Goal: Task Accomplishment & Management: Manage account settings

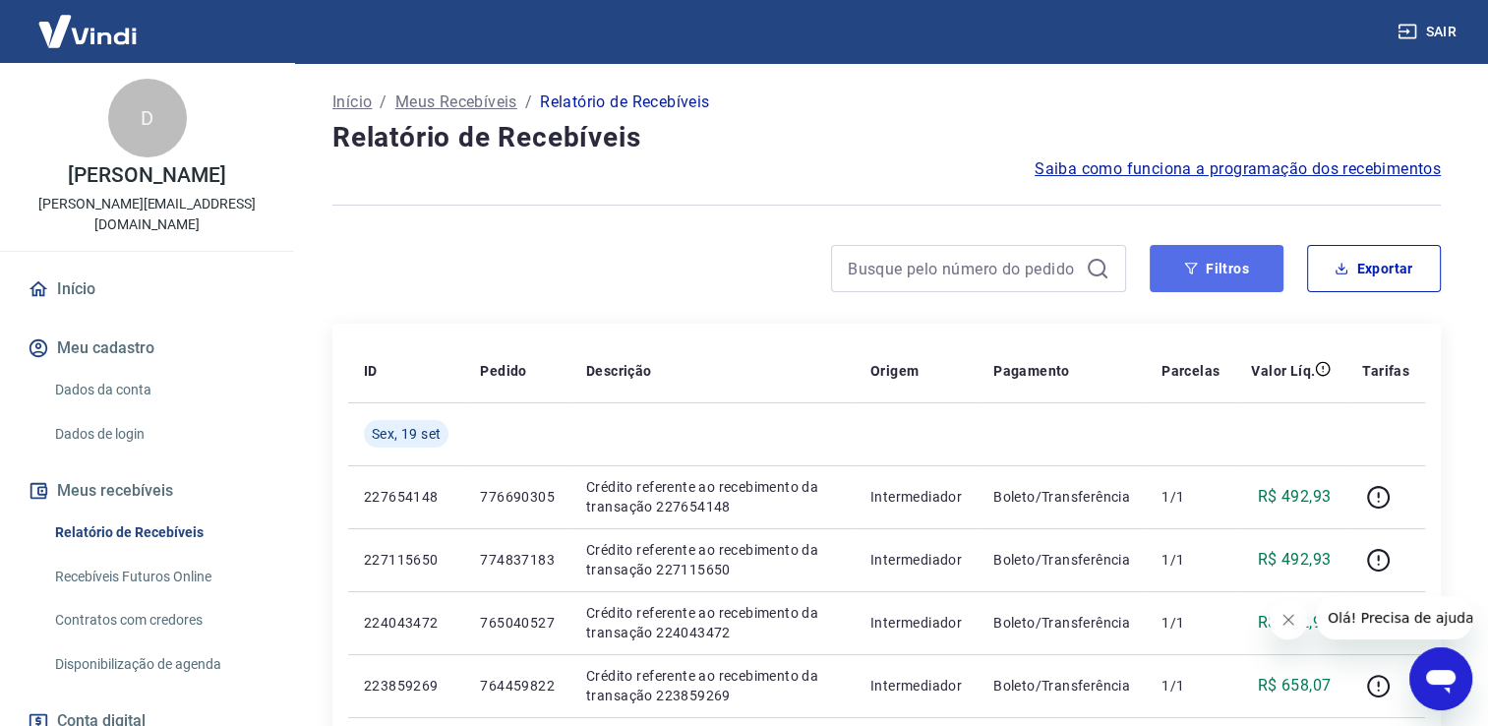
click at [1200, 278] on button "Filtros" at bounding box center [1217, 268] width 134 height 47
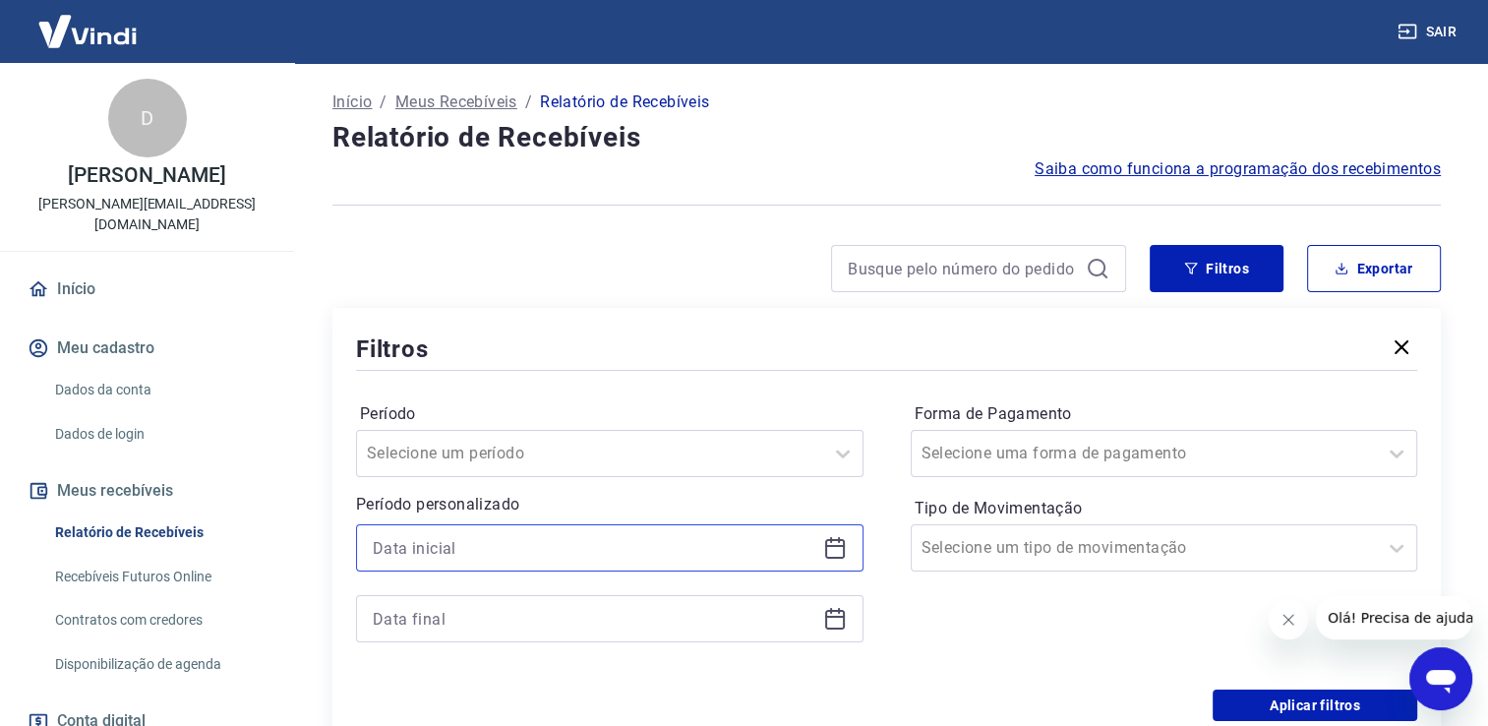
click at [429, 542] on input at bounding box center [594, 548] width 443 height 30
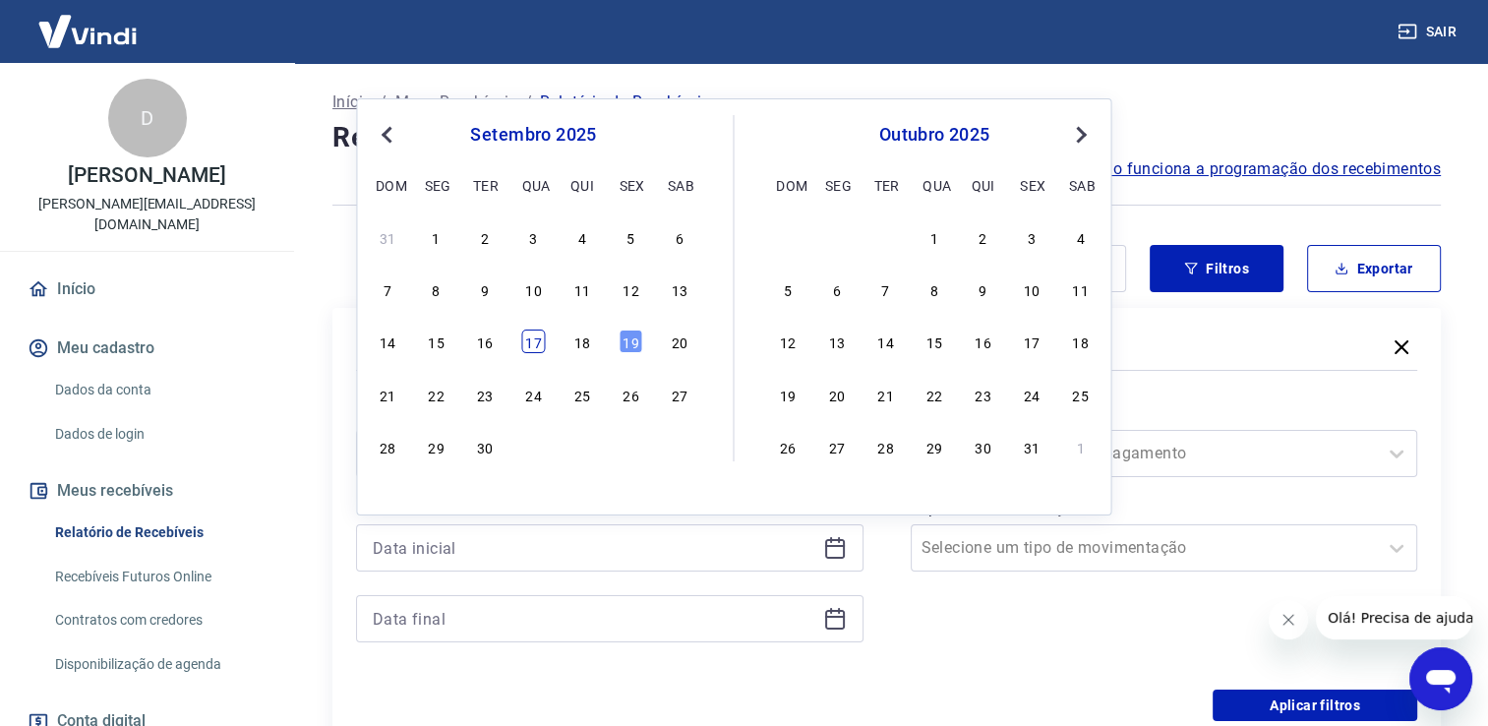
click at [525, 346] on div "17" at bounding box center [533, 341] width 24 height 24
type input "[DATE]"
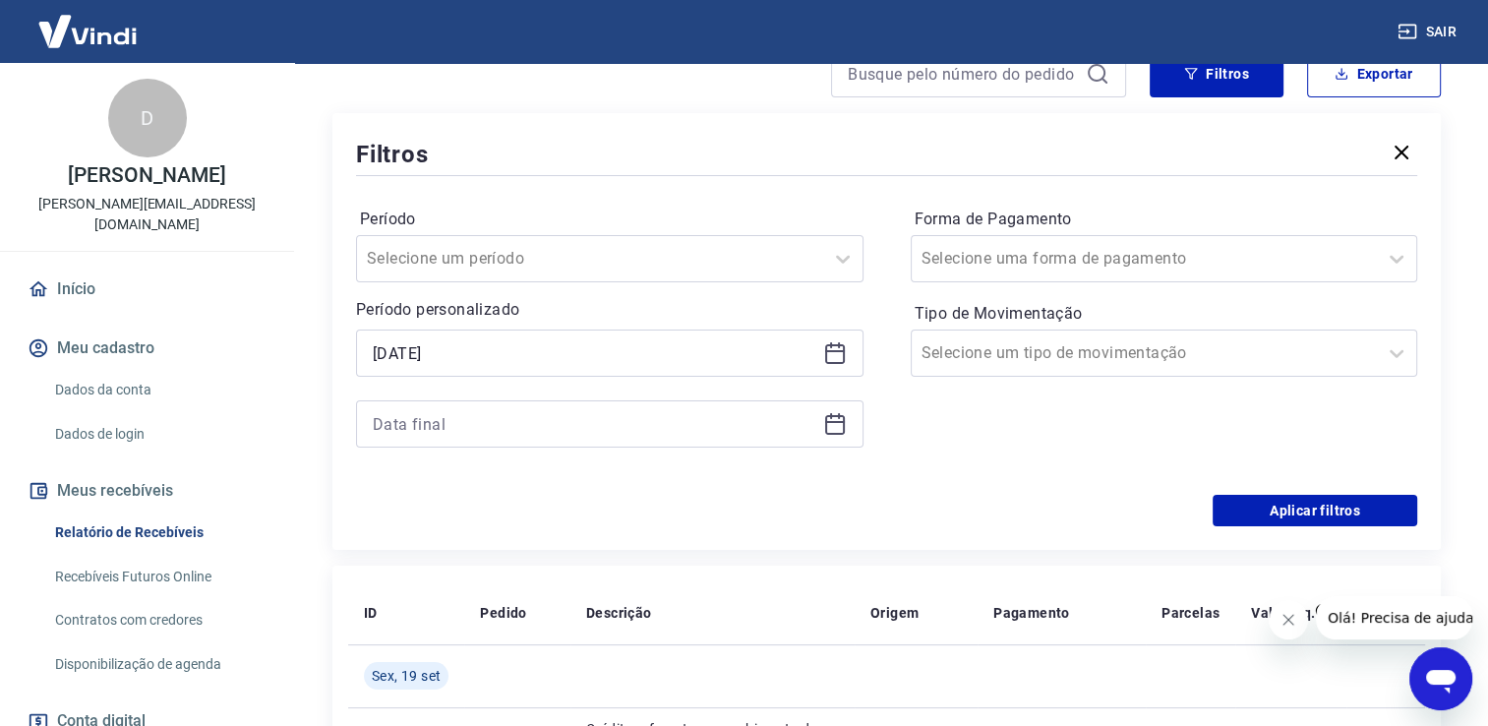
scroll to position [197, 0]
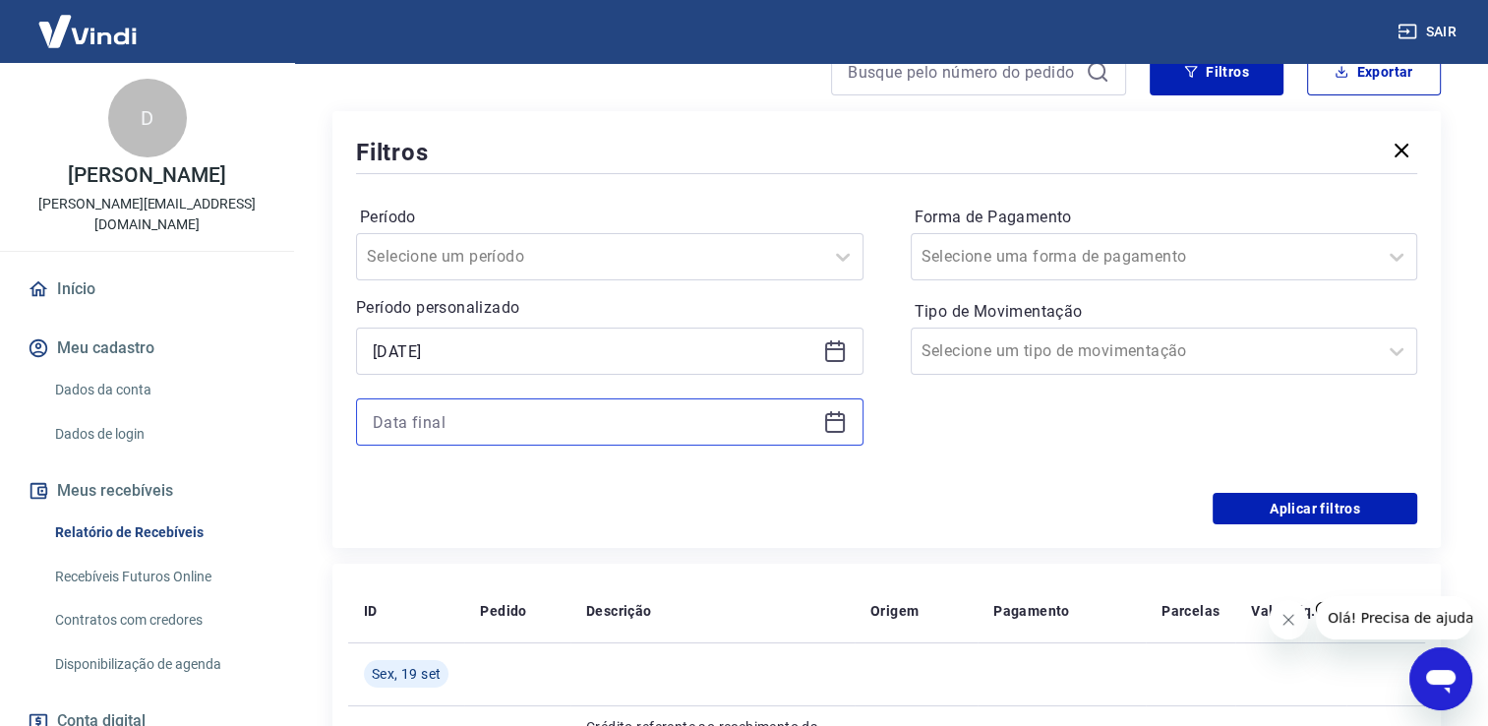
click at [445, 423] on input at bounding box center [594, 422] width 443 height 30
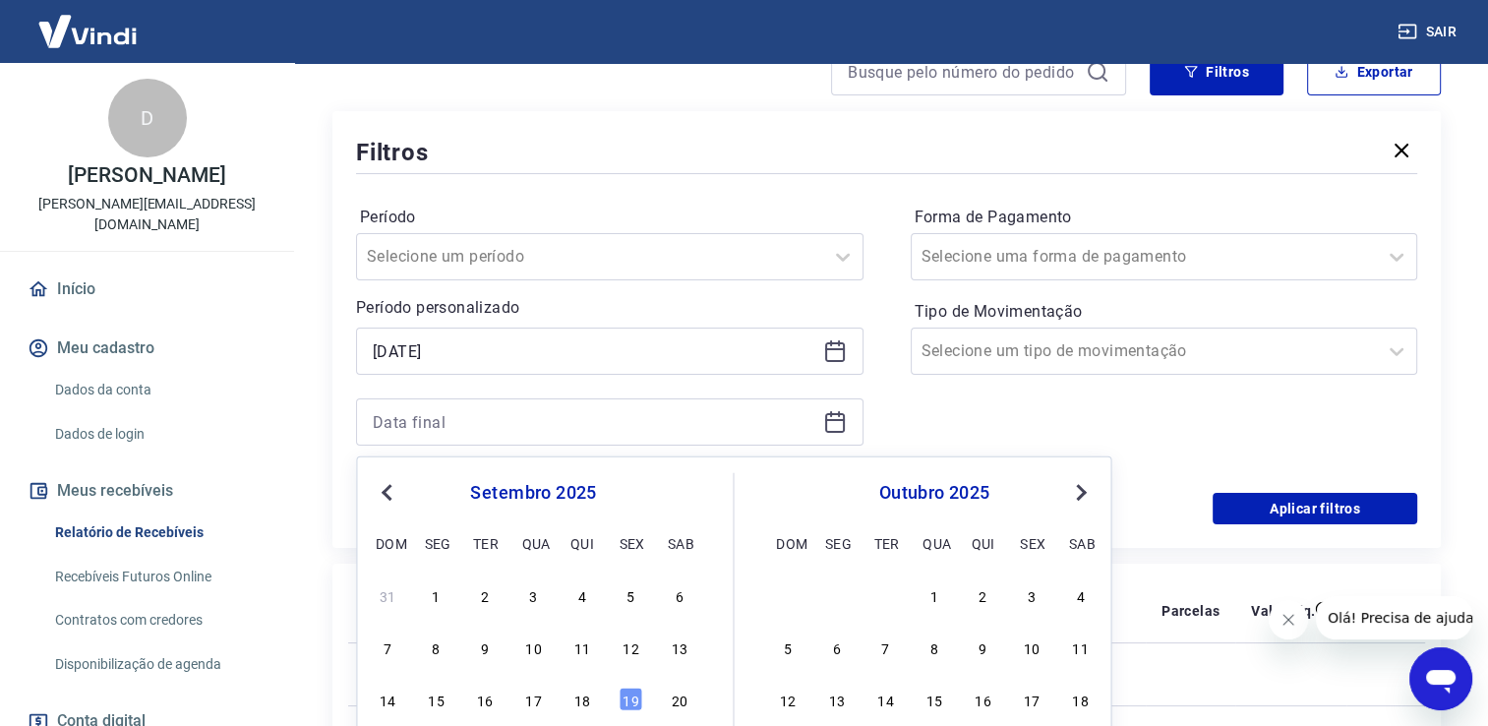
drag, startPoint x: 632, startPoint y: 697, endPoint x: 642, endPoint y: 318, distance: 379.8
click at [633, 697] on div "19" at bounding box center [631, 699] width 24 height 24
type input "[DATE]"
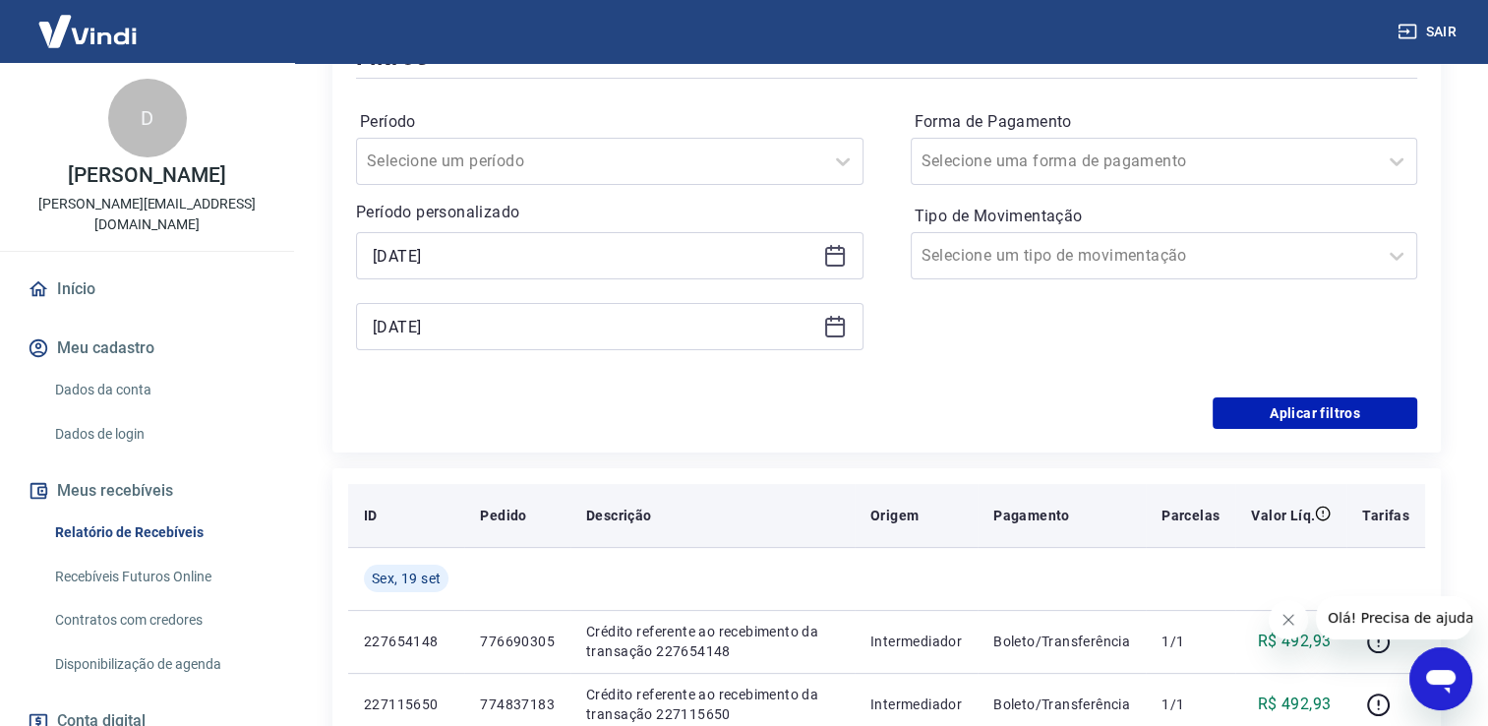
scroll to position [295, 0]
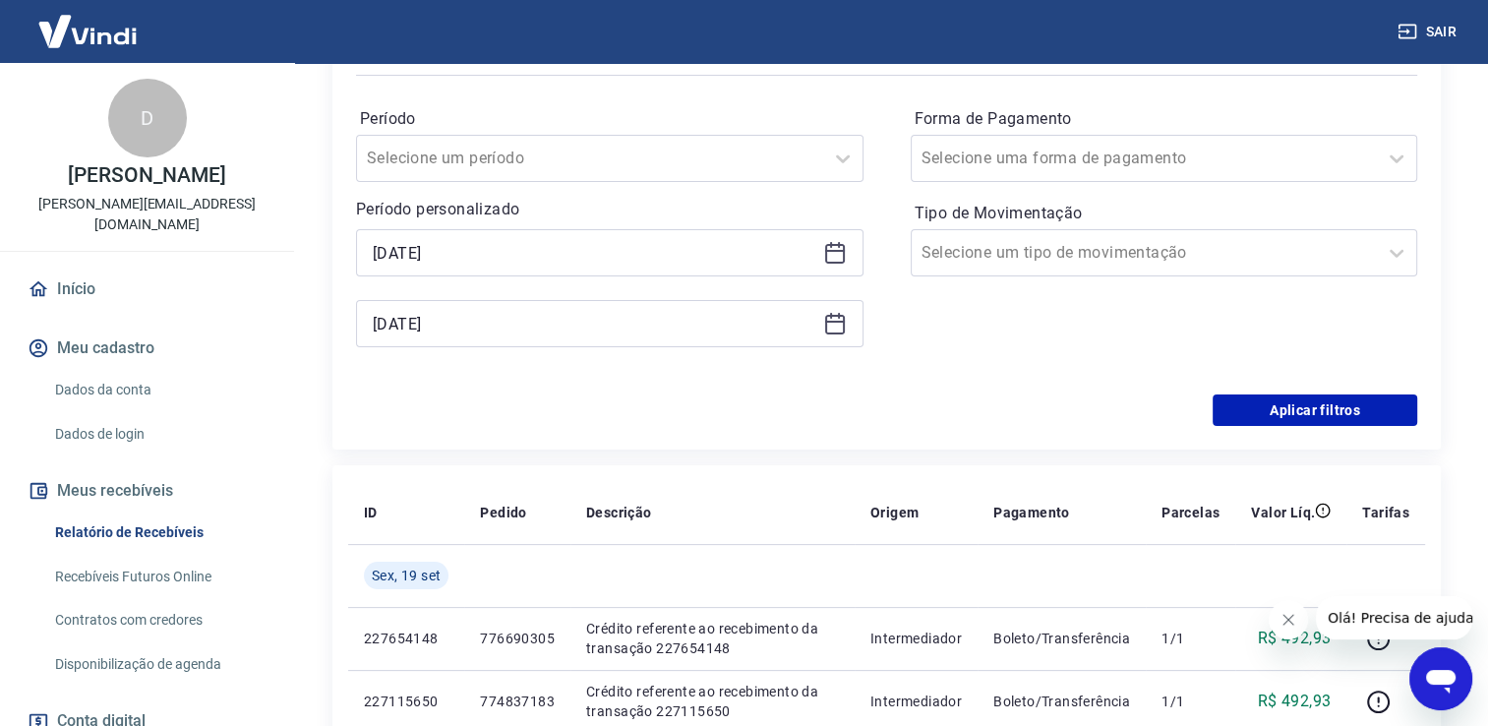
click at [1296, 390] on div "Período Selecione um período Período personalizado Selected date: [DATE] [DATE]…" at bounding box center [886, 237] width 1061 height 315
click at [1285, 407] on button "Aplicar filtros" at bounding box center [1315, 409] width 205 height 31
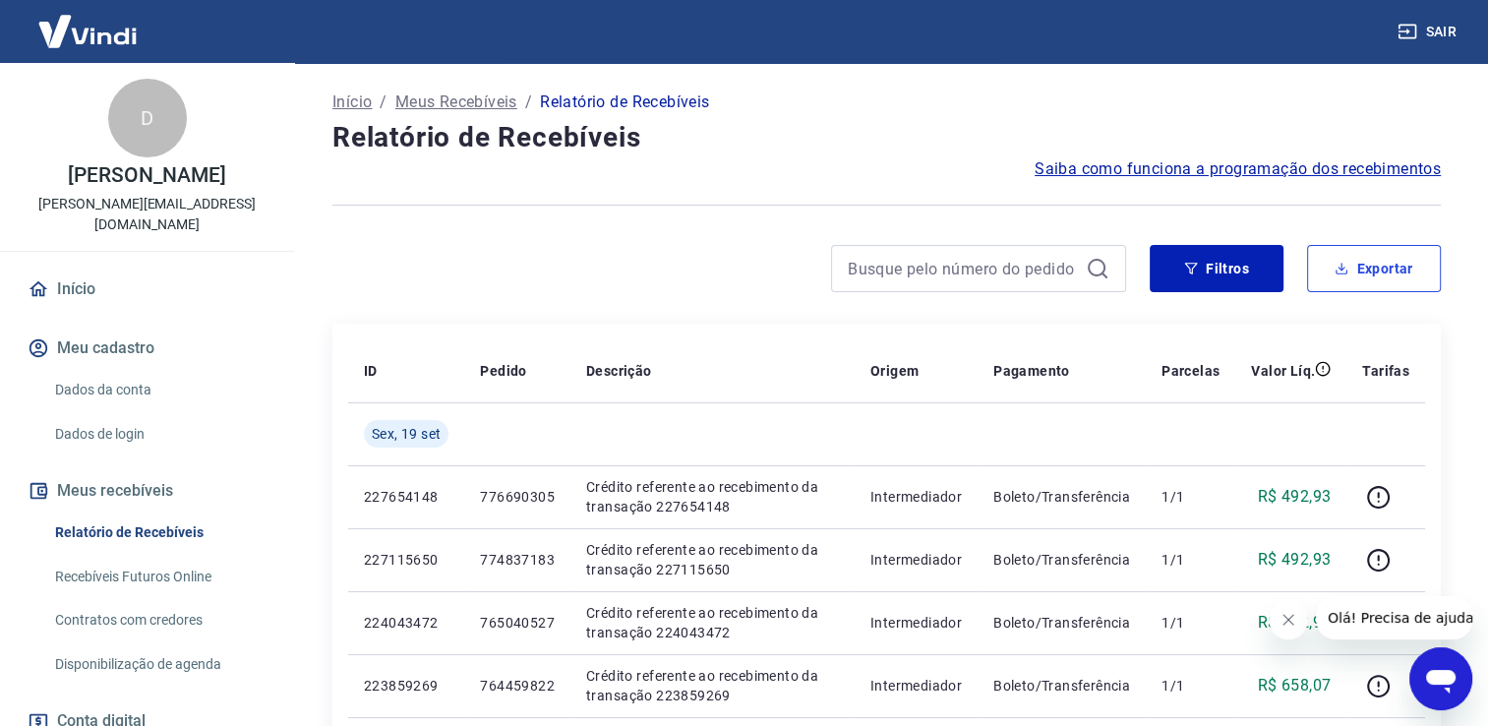
drag, startPoint x: 1428, startPoint y: 271, endPoint x: 1140, endPoint y: 407, distance: 318.5
click at [1428, 271] on button "Exportar" at bounding box center [1374, 268] width 134 height 47
type input "[DATE]"
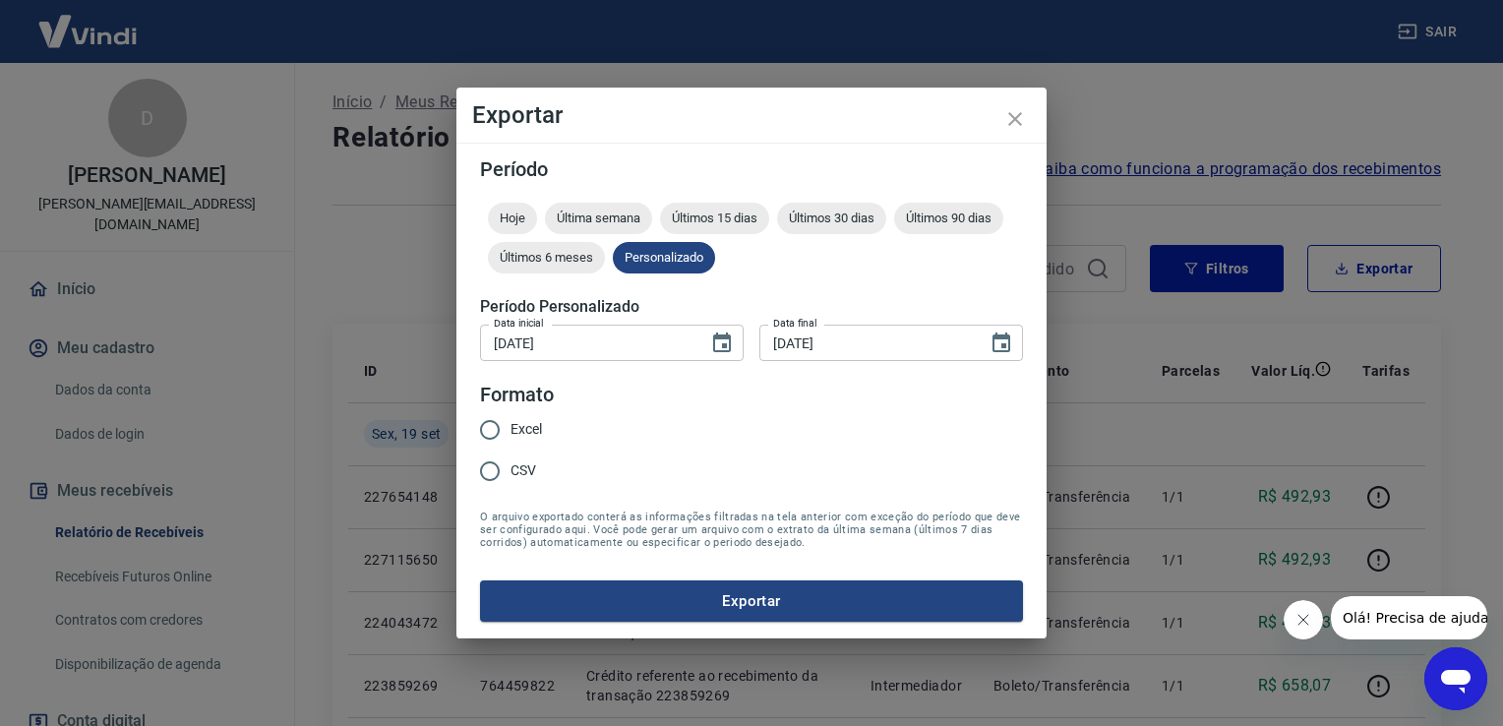
drag, startPoint x: 529, startPoint y: 423, endPoint x: 555, endPoint y: 442, distance: 31.7
click at [529, 424] on span "Excel" at bounding box center [525, 429] width 31 height 21
click at [510, 424] on input "Excel" at bounding box center [489, 429] width 41 height 41
radio input "true"
click at [687, 612] on button "Exportar" at bounding box center [751, 600] width 543 height 41
